Goal: Find contact information: Obtain details needed to contact an individual or organization

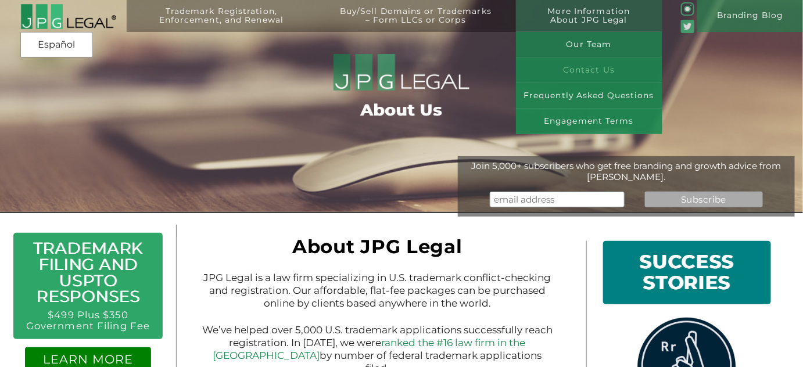
click at [599, 71] on link "Contact Us" at bounding box center [589, 71] width 146 height 26
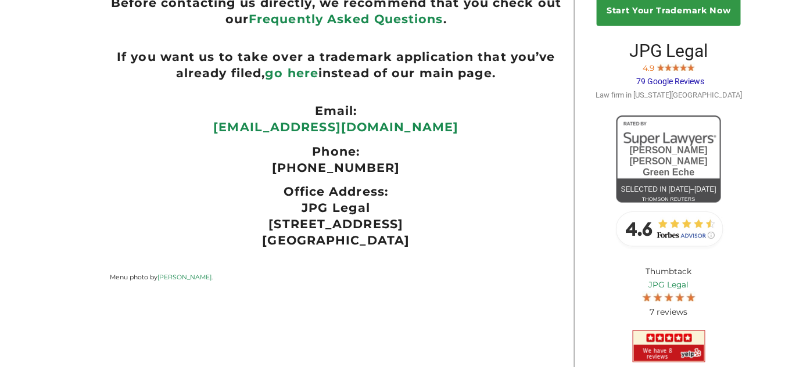
scroll to position [225, 0]
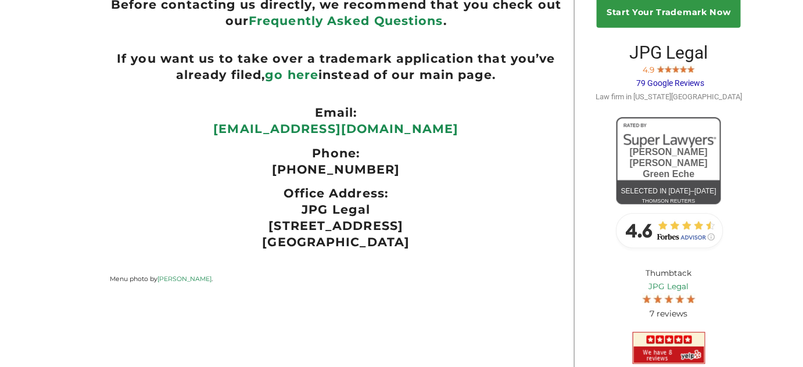
drag, startPoint x: 303, startPoint y: 213, endPoint x: 422, endPoint y: 251, distance: 124.4
click at [422, 250] on p "JPG Legal 254 36th St, Suite B541 Brooklyn, NY 11232" at bounding box center [336, 226] width 452 height 49
copy p "JPG Legal 254 36th St, Suite B541 Brooklyn, NY 11232"
click at [490, 113] on ul "Email:" at bounding box center [336, 113] width 452 height 16
